Goal: Transaction & Acquisition: Register for event/course

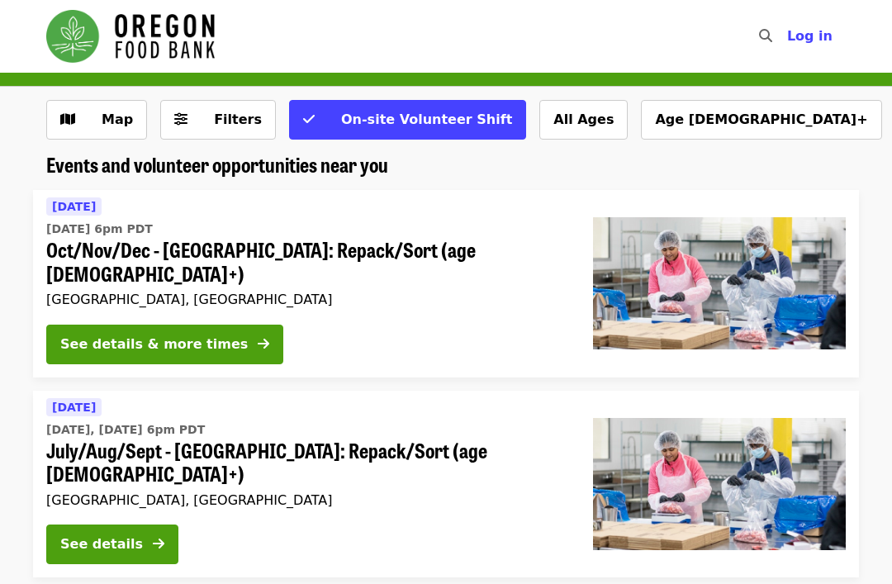
click at [224, 325] on button "See details & more times" at bounding box center [164, 345] width 237 height 40
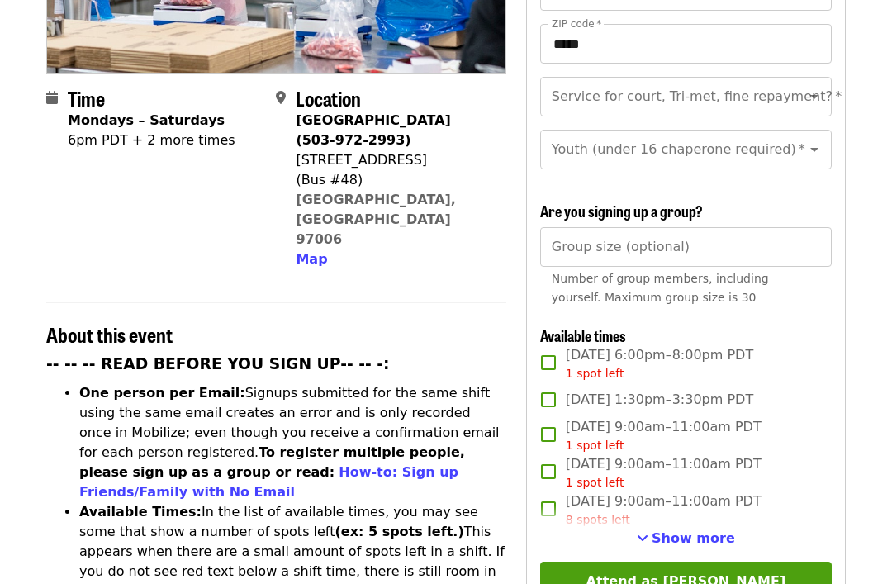
scroll to position [74, 0]
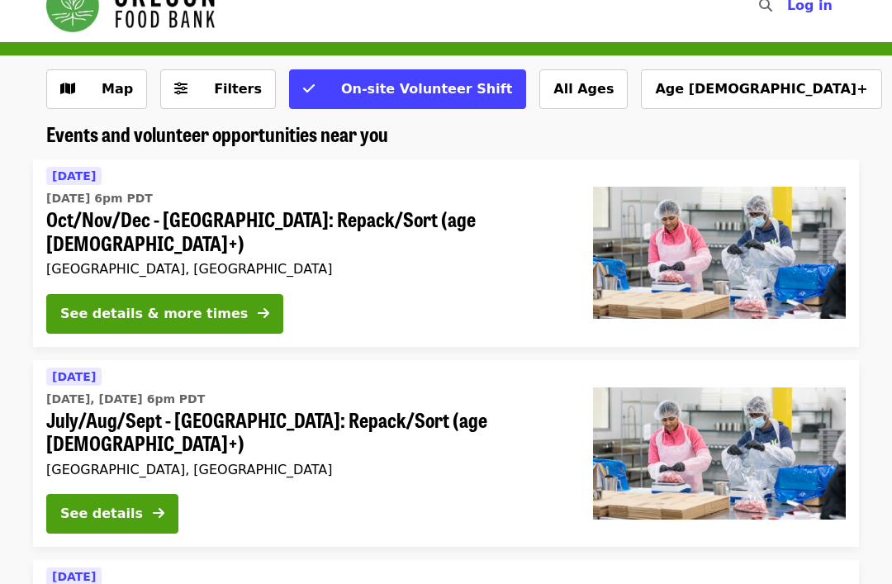
scroll to position [45, 0]
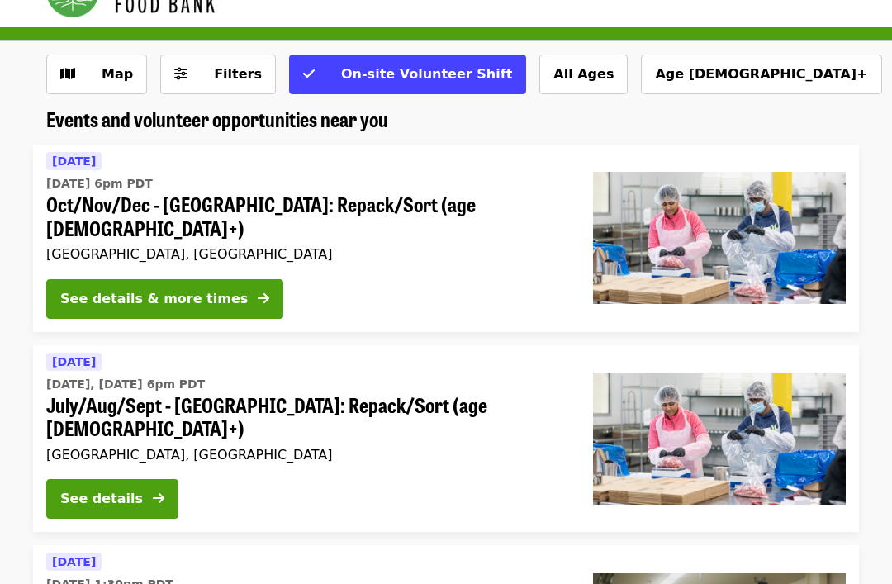
click at [155, 492] on icon "arrow-right icon" at bounding box center [159, 500] width 12 height 16
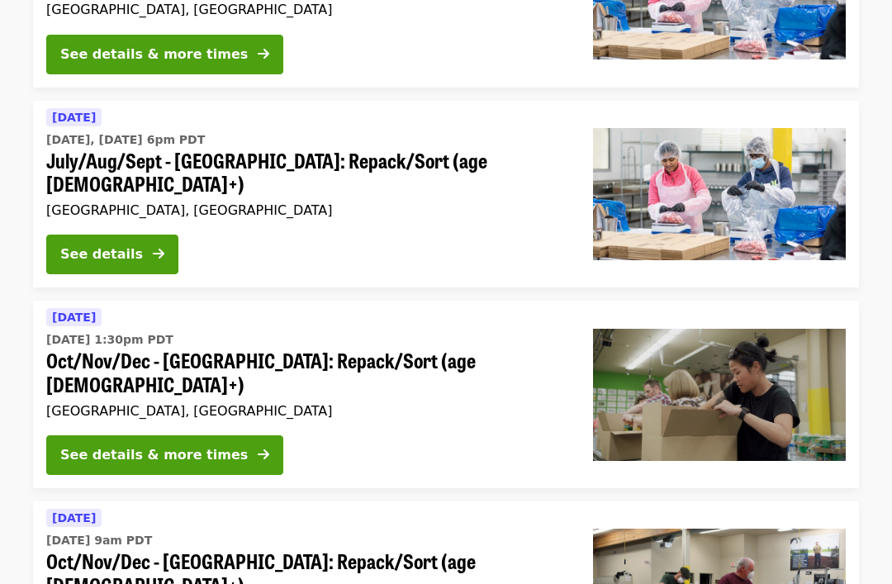
scroll to position [295, 0]
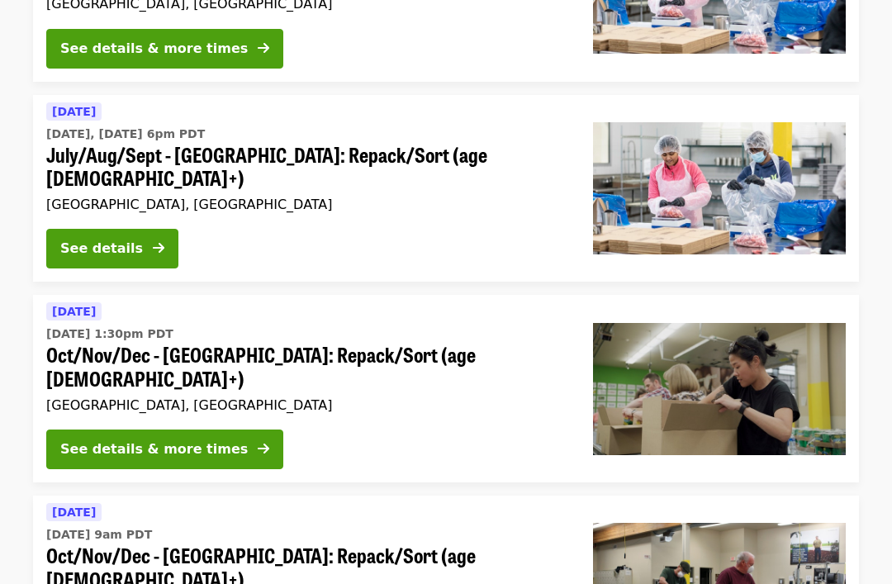
click at [258, 442] on icon "arrow-right icon" at bounding box center [264, 450] width 12 height 16
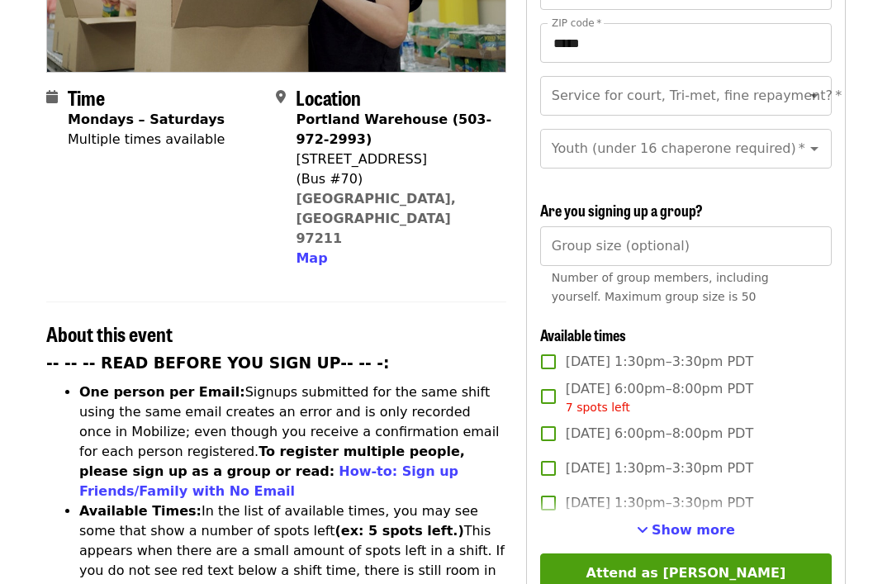
scroll to position [354, 0]
